Goal: Transaction & Acquisition: Purchase product/service

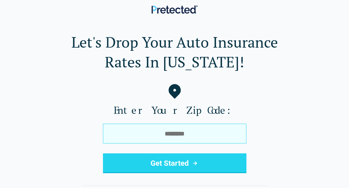
click at [159, 134] on input "tel" at bounding box center [174, 134] width 143 height 20
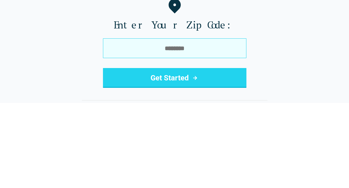
type input "*"
type input "*****"
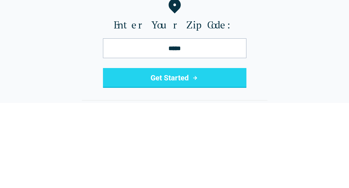
click at [196, 162] on icon "submit" at bounding box center [194, 163] width 7 height 7
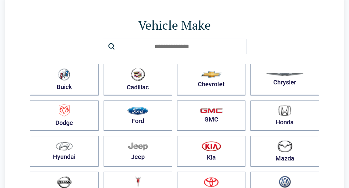
scroll to position [30, 0]
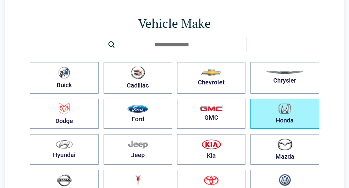
click at [285, 113] on button "Honda" at bounding box center [284, 114] width 69 height 31
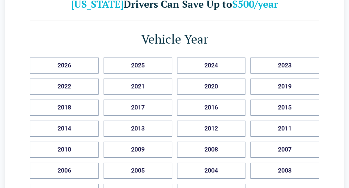
scroll to position [48, 0]
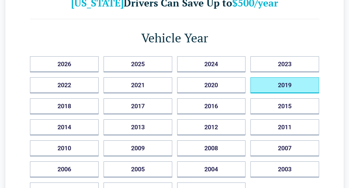
click at [296, 83] on button "2019" at bounding box center [284, 85] width 69 height 16
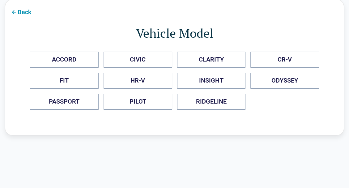
scroll to position [21, 0]
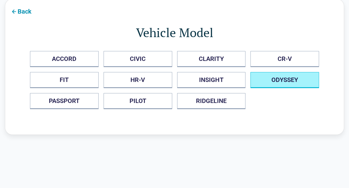
click at [292, 78] on button "ODYSSEY" at bounding box center [284, 80] width 69 height 16
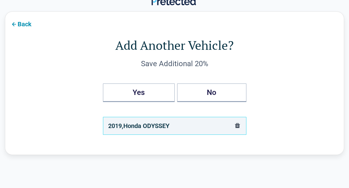
scroll to position [10, 0]
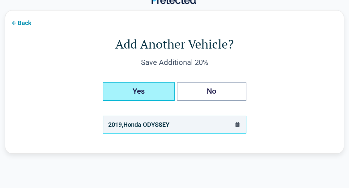
click at [143, 92] on button "Yes" at bounding box center [139, 91] width 72 height 19
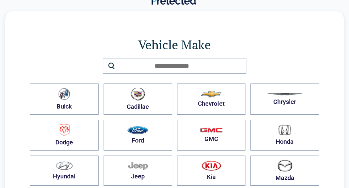
scroll to position [0, 0]
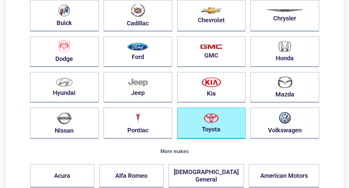
click at [216, 121] on img "button" at bounding box center [211, 118] width 15 height 10
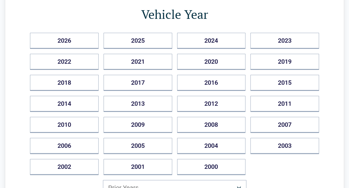
scroll to position [73, 0]
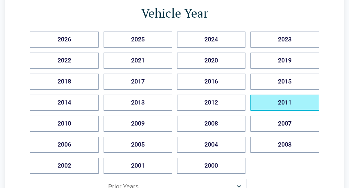
click at [291, 101] on button "2011" at bounding box center [284, 103] width 69 height 16
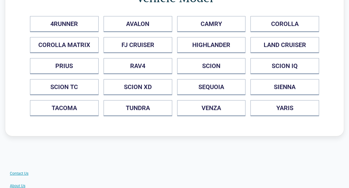
scroll to position [57, 0]
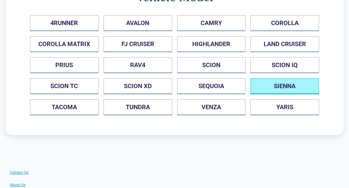
click at [292, 86] on button "SIENNA" at bounding box center [284, 86] width 69 height 16
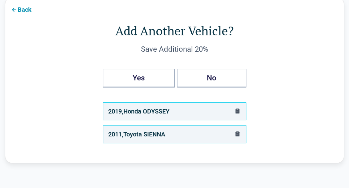
scroll to position [24, 0]
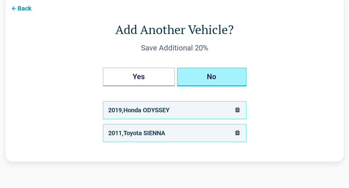
click at [218, 75] on button "No" at bounding box center [211, 77] width 69 height 19
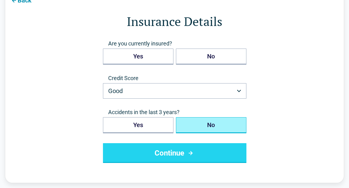
scroll to position [33, 0]
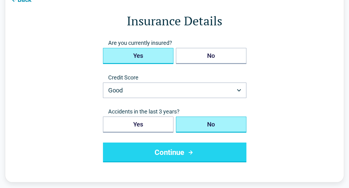
click at [148, 56] on button "Yes" at bounding box center [138, 56] width 71 height 16
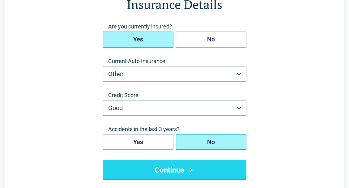
scroll to position [50, 0]
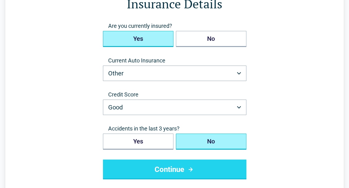
click at [238, 75] on button "Other" at bounding box center [174, 73] width 143 height 15
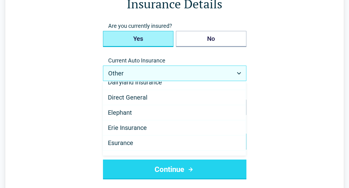
scroll to position [98, 0]
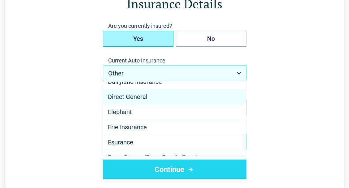
click at [142, 99] on span "Direct General" at bounding box center [128, 96] width 40 height 7
select select "**********"
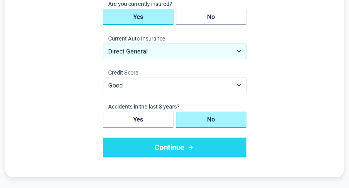
scroll to position [71, 0]
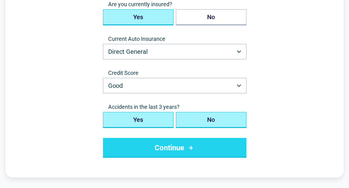
click at [151, 119] on button "Yes" at bounding box center [138, 120] width 71 height 16
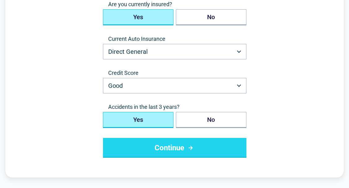
click at [219, 151] on button "Continue" at bounding box center [174, 148] width 143 height 20
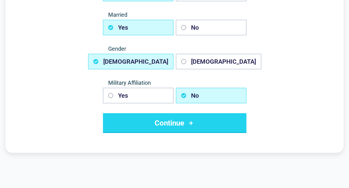
scroll to position [96, 0]
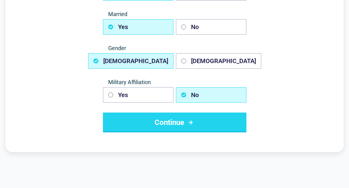
click at [213, 120] on button "Continue" at bounding box center [174, 123] width 143 height 20
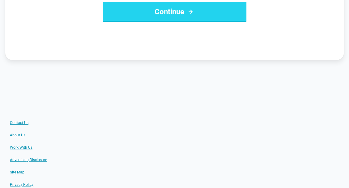
scroll to position [0, 0]
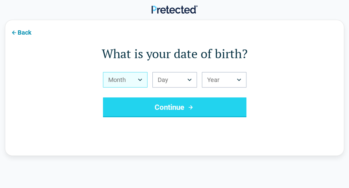
click at [116, 79] on button "Month" at bounding box center [125, 79] width 45 height 15
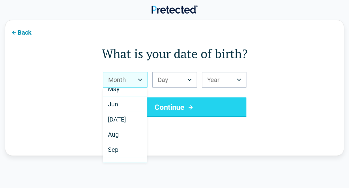
scroll to position [68, 0]
click at [126, 135] on div "Aug" at bounding box center [125, 133] width 44 height 15
select select "*"
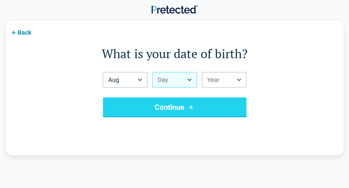
click at [167, 79] on button "Day" at bounding box center [174, 79] width 45 height 15
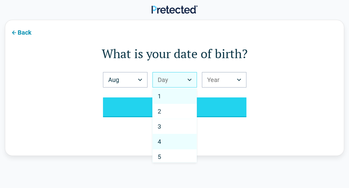
click at [171, 139] on div "4" at bounding box center [175, 141] width 44 height 15
select select "*"
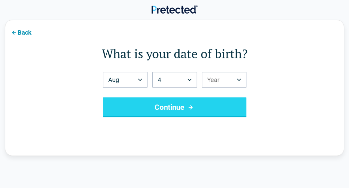
click at [212, 77] on button "Year" at bounding box center [224, 79] width 45 height 15
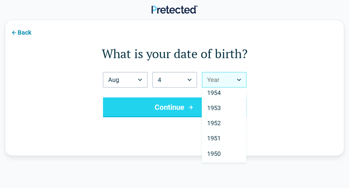
scroll to position [811, 0]
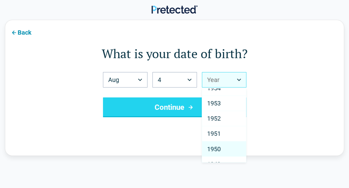
click at [215, 145] on span "1950" at bounding box center [214, 148] width 14 height 7
select select "****"
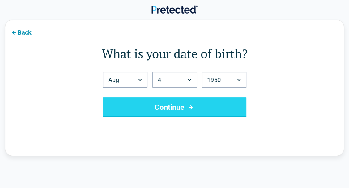
click at [183, 109] on button "Continue" at bounding box center [174, 107] width 143 height 20
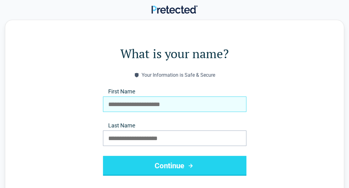
click at [127, 105] on input "First Name" at bounding box center [174, 103] width 143 height 15
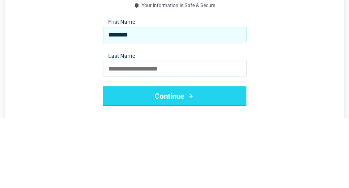
type input "********"
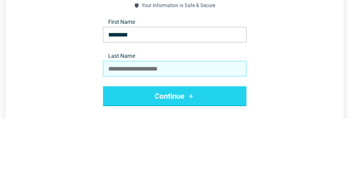
click at [124, 138] on input "Last Name" at bounding box center [174, 138] width 143 height 15
type input "***"
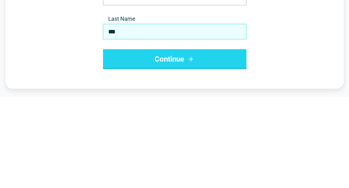
scroll to position [15, 0]
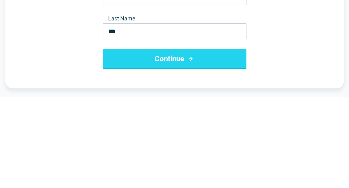
click at [193, 151] on icon "submit" at bounding box center [191, 150] width 8 height 7
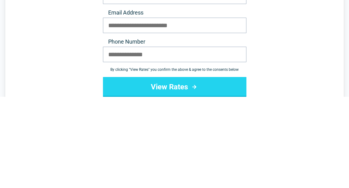
scroll to position [0, 0]
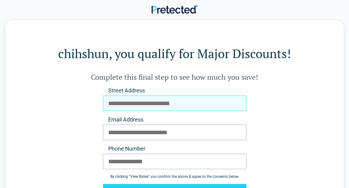
click at [121, 104] on input "Street Address" at bounding box center [174, 103] width 143 height 15
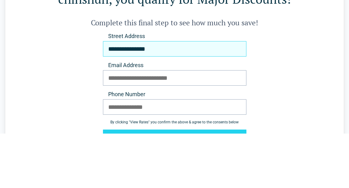
click at [188, 106] on input "**********" at bounding box center [174, 103] width 143 height 15
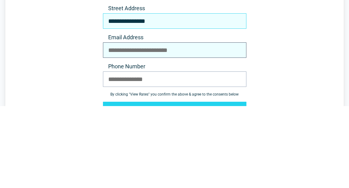
type input "**********"
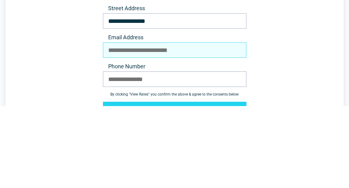
click at [112, 133] on input "Email Address" at bounding box center [174, 132] width 143 height 15
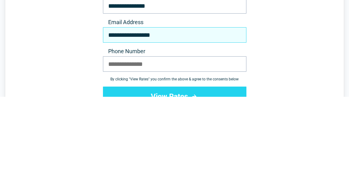
scroll to position [8, 0]
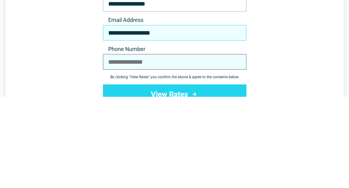
type input "**********"
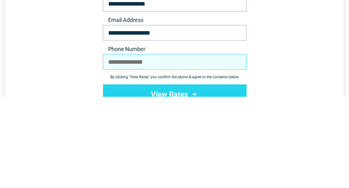
click at [117, 155] on input "Phone Number" at bounding box center [174, 153] width 143 height 15
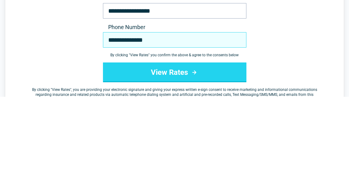
scroll to position [31, 0]
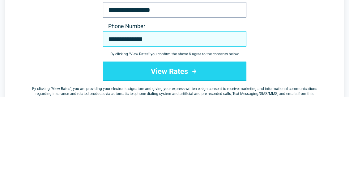
type input "**********"
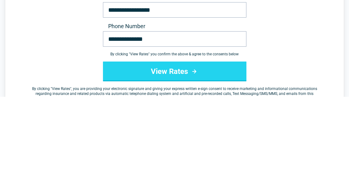
click at [206, 164] on button "View Rates" at bounding box center [174, 163] width 143 height 20
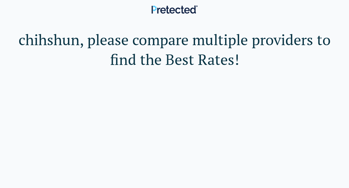
click at [186, 12] on header at bounding box center [174, 10] width 349 height 20
